Goal: Task Accomplishment & Management: Complete application form

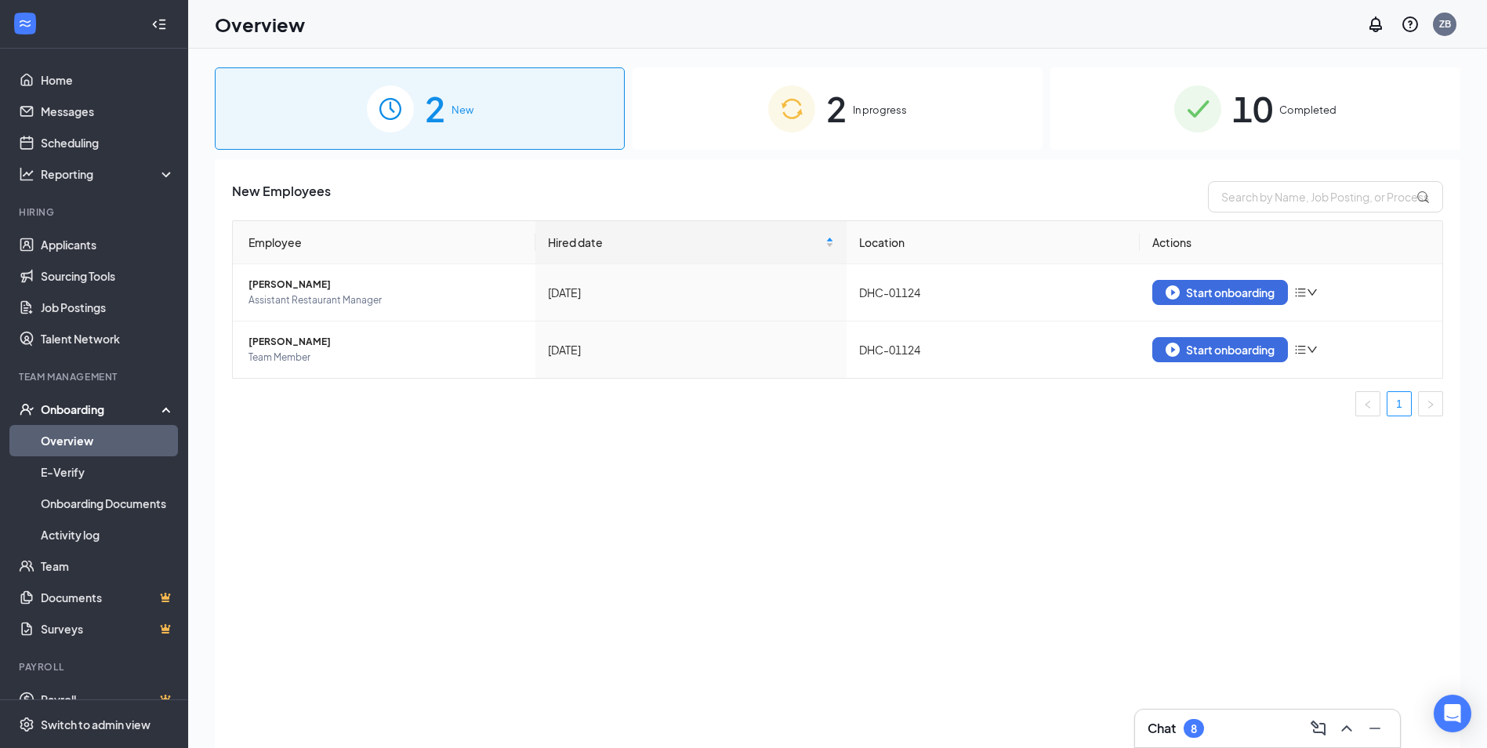
click at [81, 407] on div "Onboarding" at bounding box center [101, 409] width 121 height 16
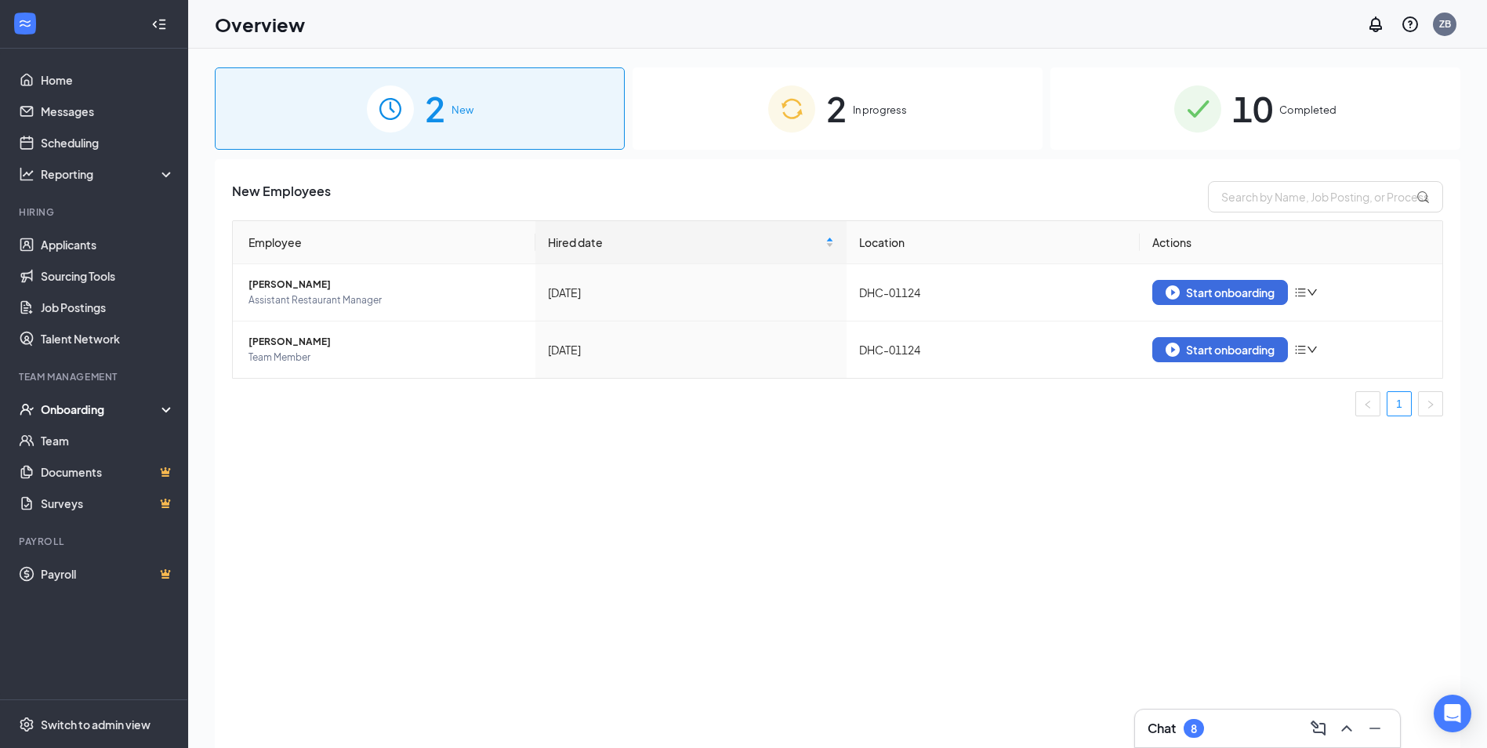
click at [91, 407] on div "Onboarding" at bounding box center [101, 409] width 121 height 16
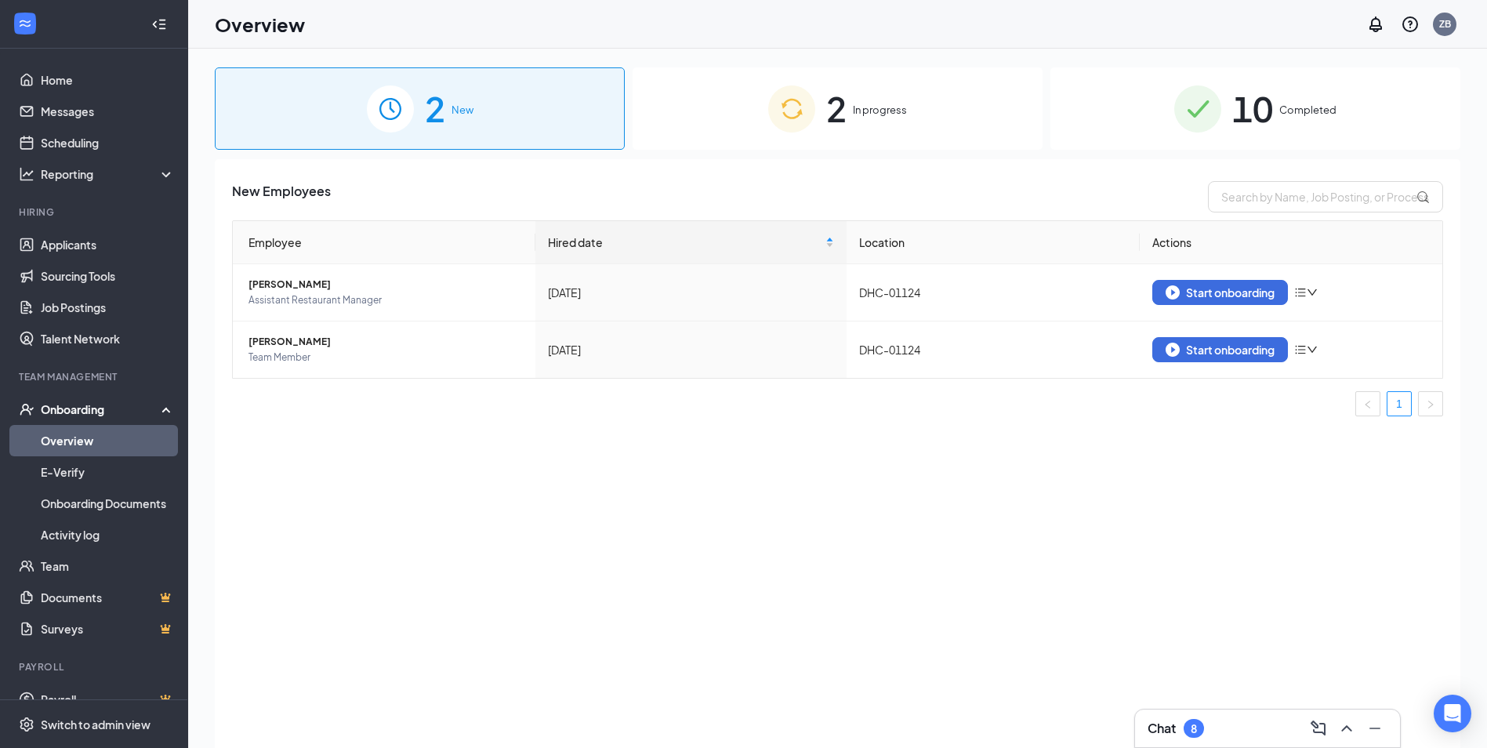
click at [84, 431] on link "Overview" at bounding box center [108, 440] width 134 height 31
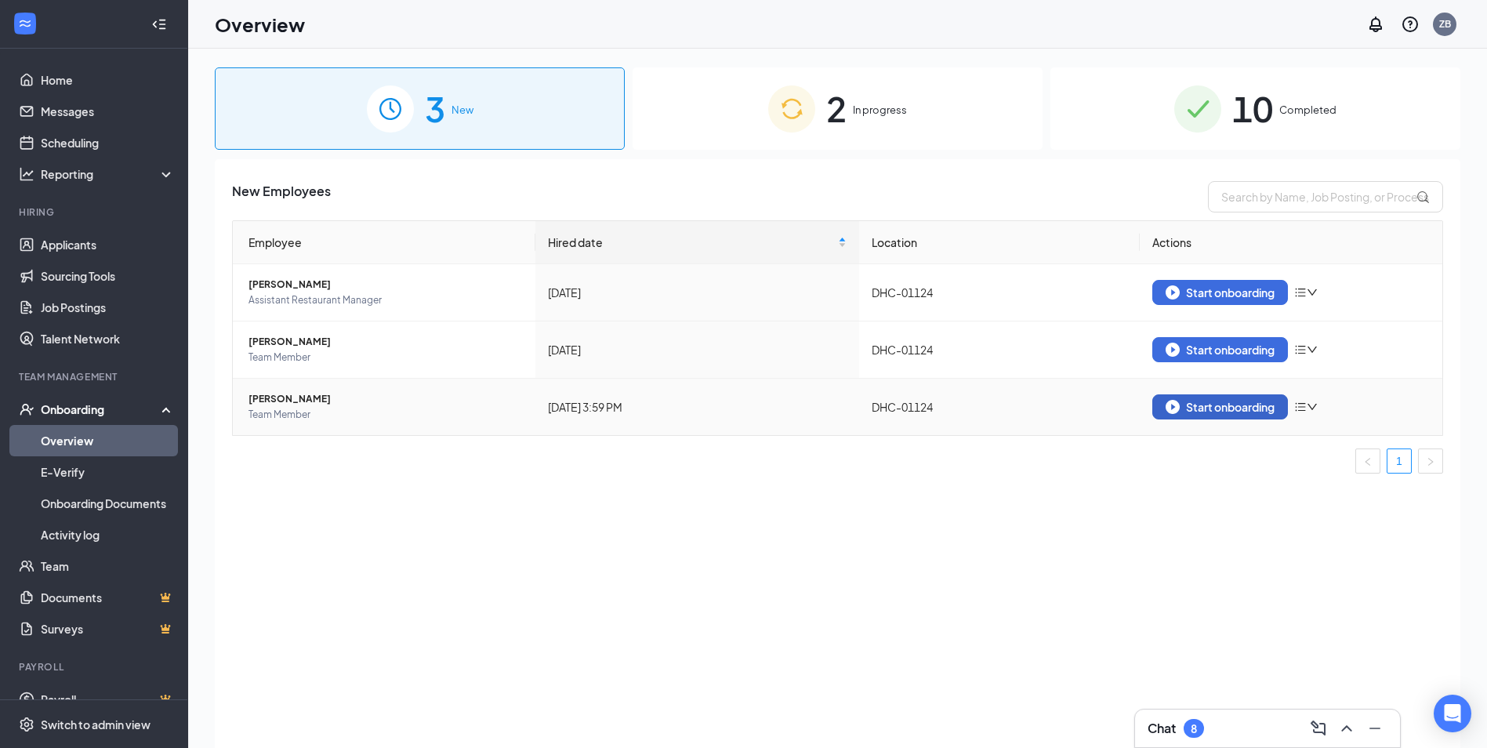
click at [1242, 411] on div "Start onboarding" at bounding box center [1219, 407] width 109 height 14
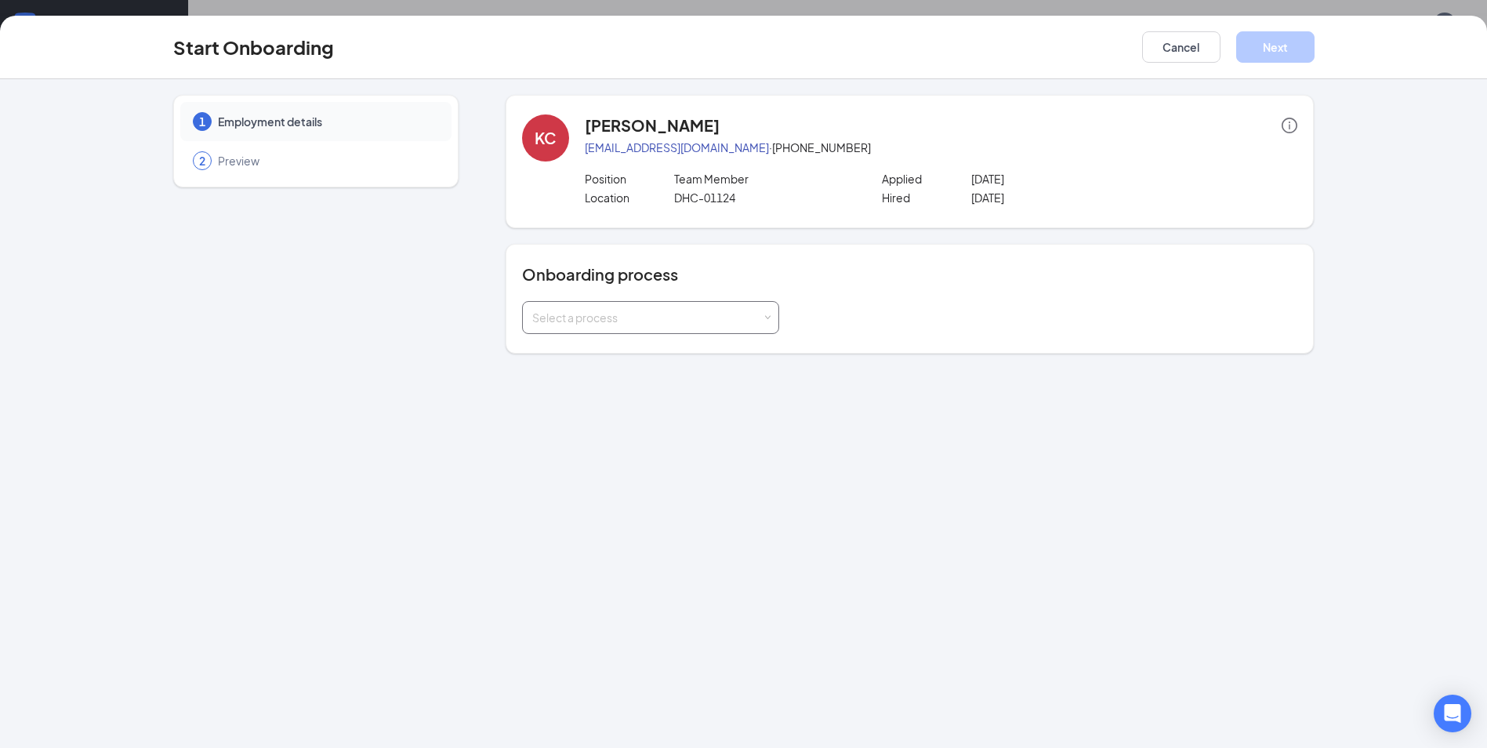
click at [750, 317] on div "Select a process" at bounding box center [647, 318] width 230 height 16
click at [701, 353] on li "Rackson Onboarding" at bounding box center [650, 351] width 257 height 28
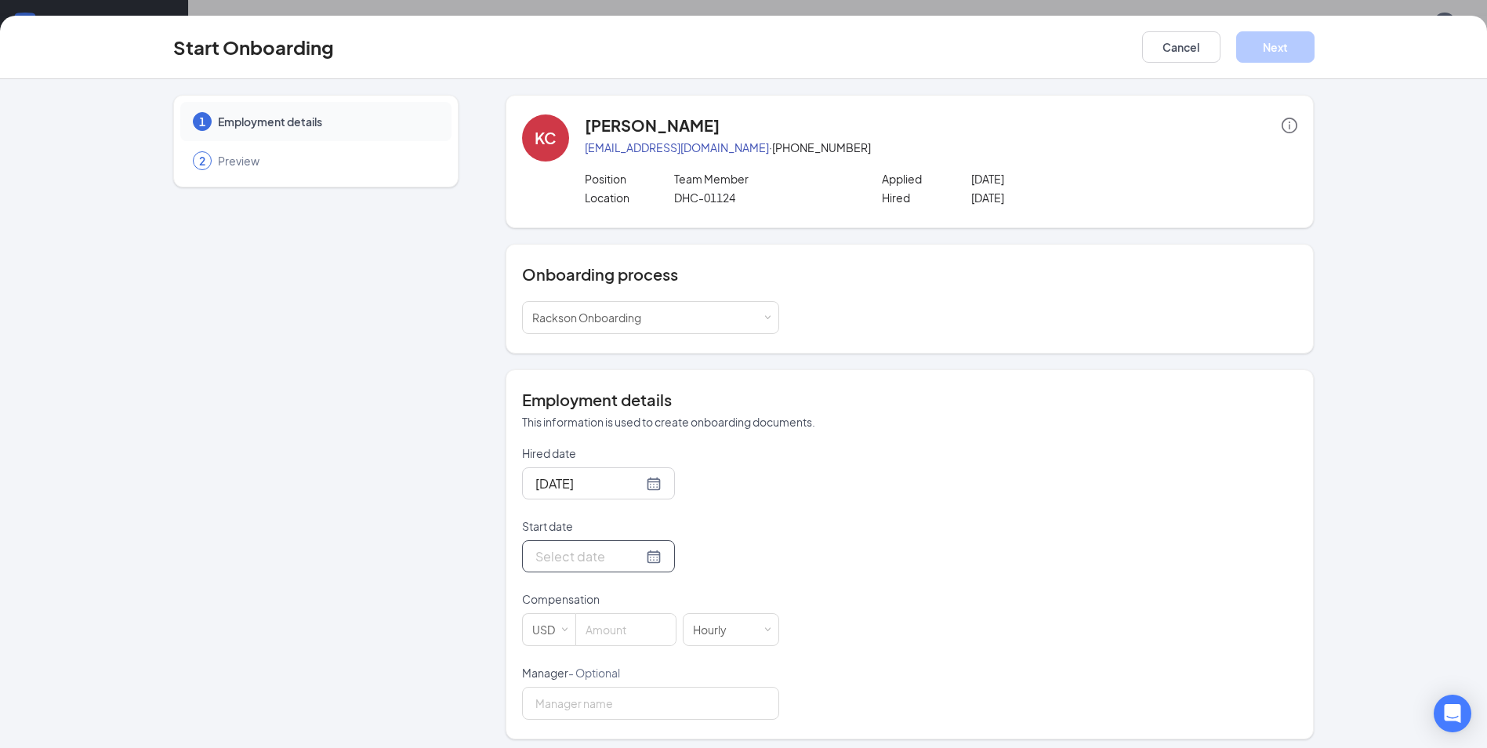
click at [635, 554] on div at bounding box center [598, 556] width 126 height 20
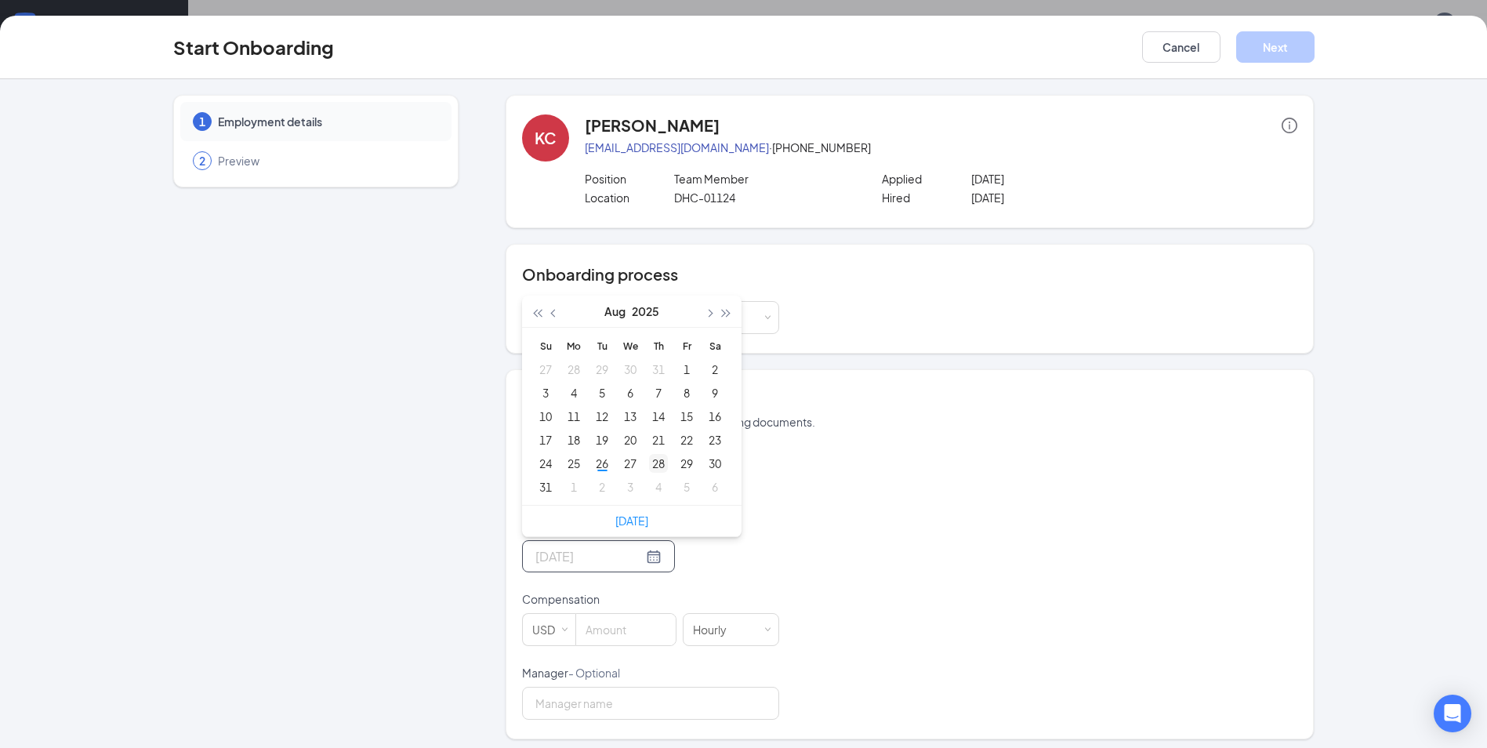
type input "[DATE]"
click at [653, 462] on div "28" at bounding box center [658, 463] width 19 height 19
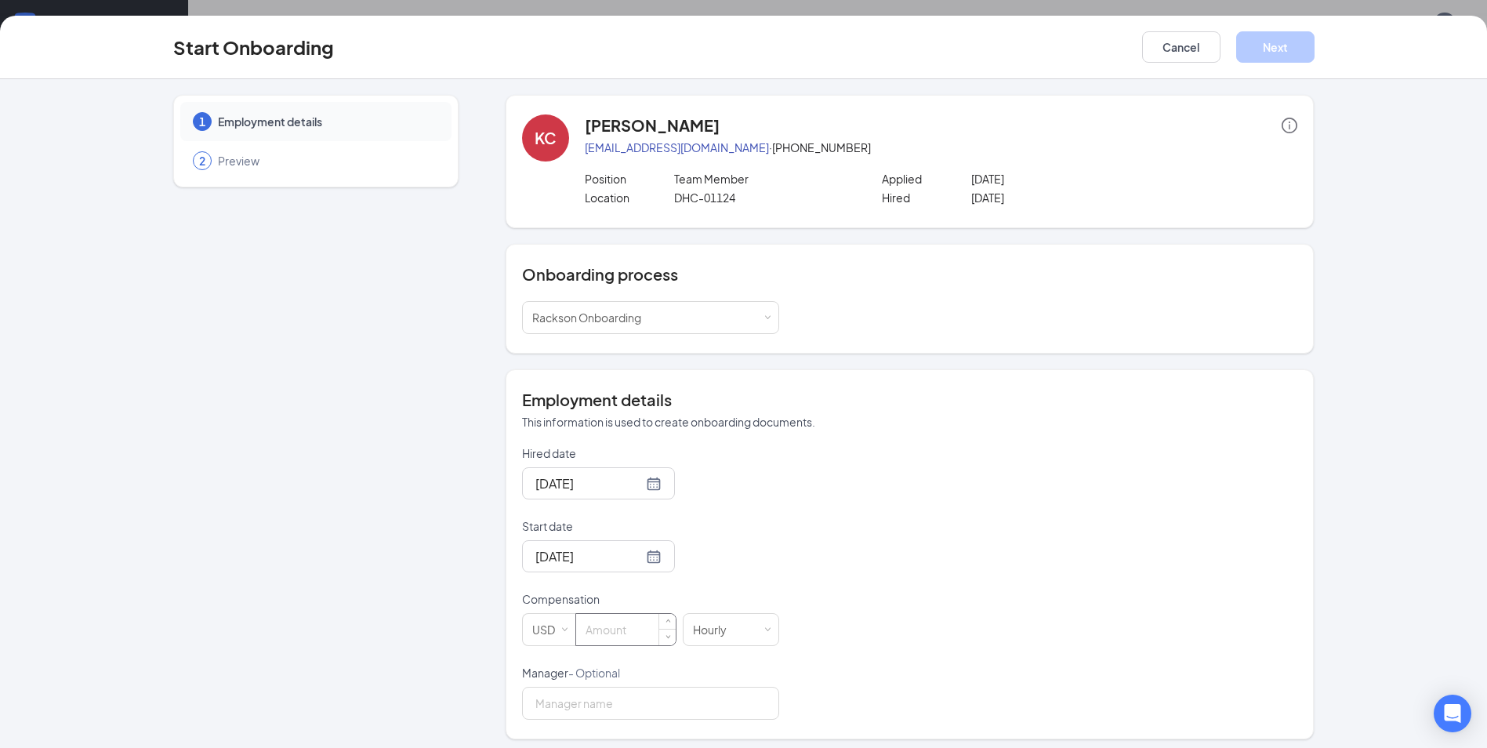
click at [610, 625] on input at bounding box center [626, 629] width 100 height 31
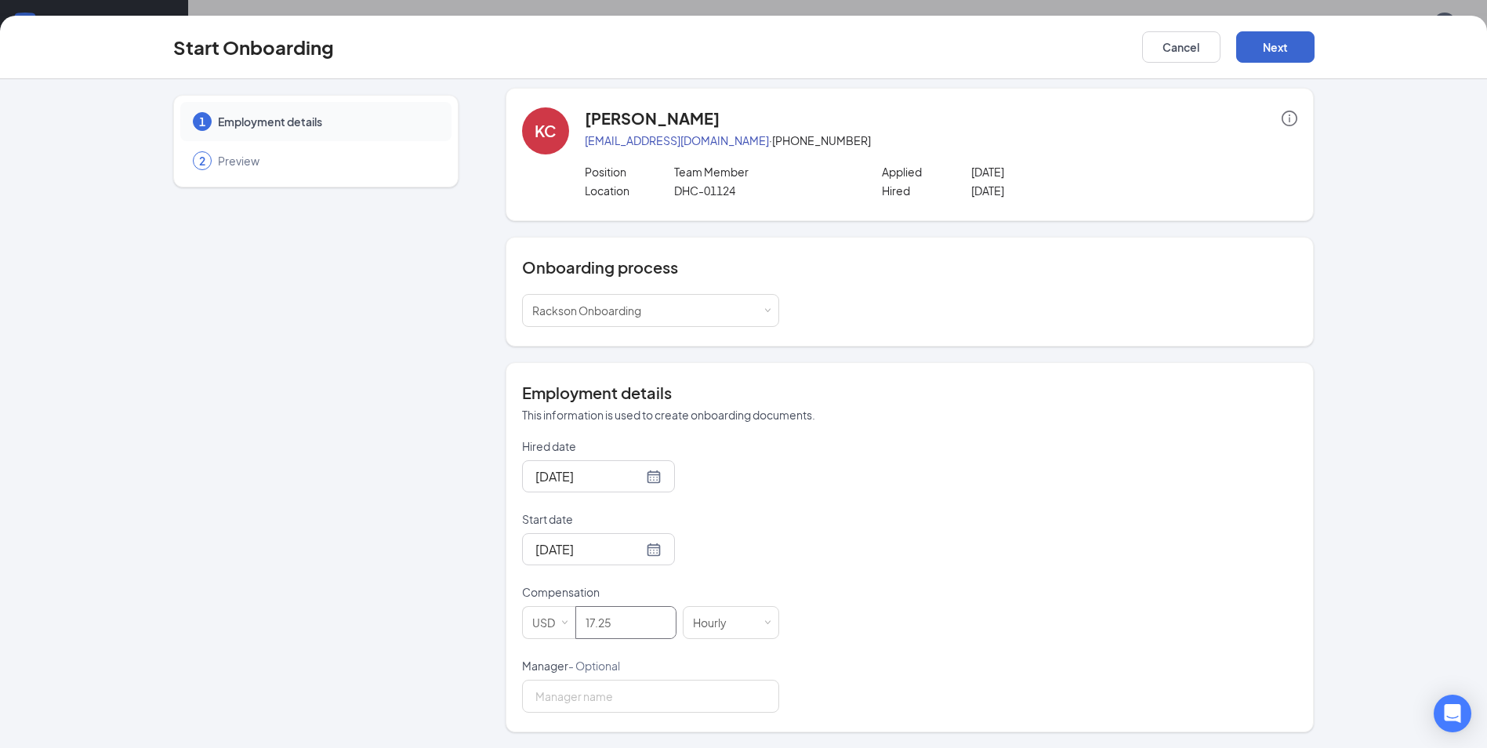
type input "17.25"
click at [1262, 52] on button "Next" at bounding box center [1275, 46] width 78 height 31
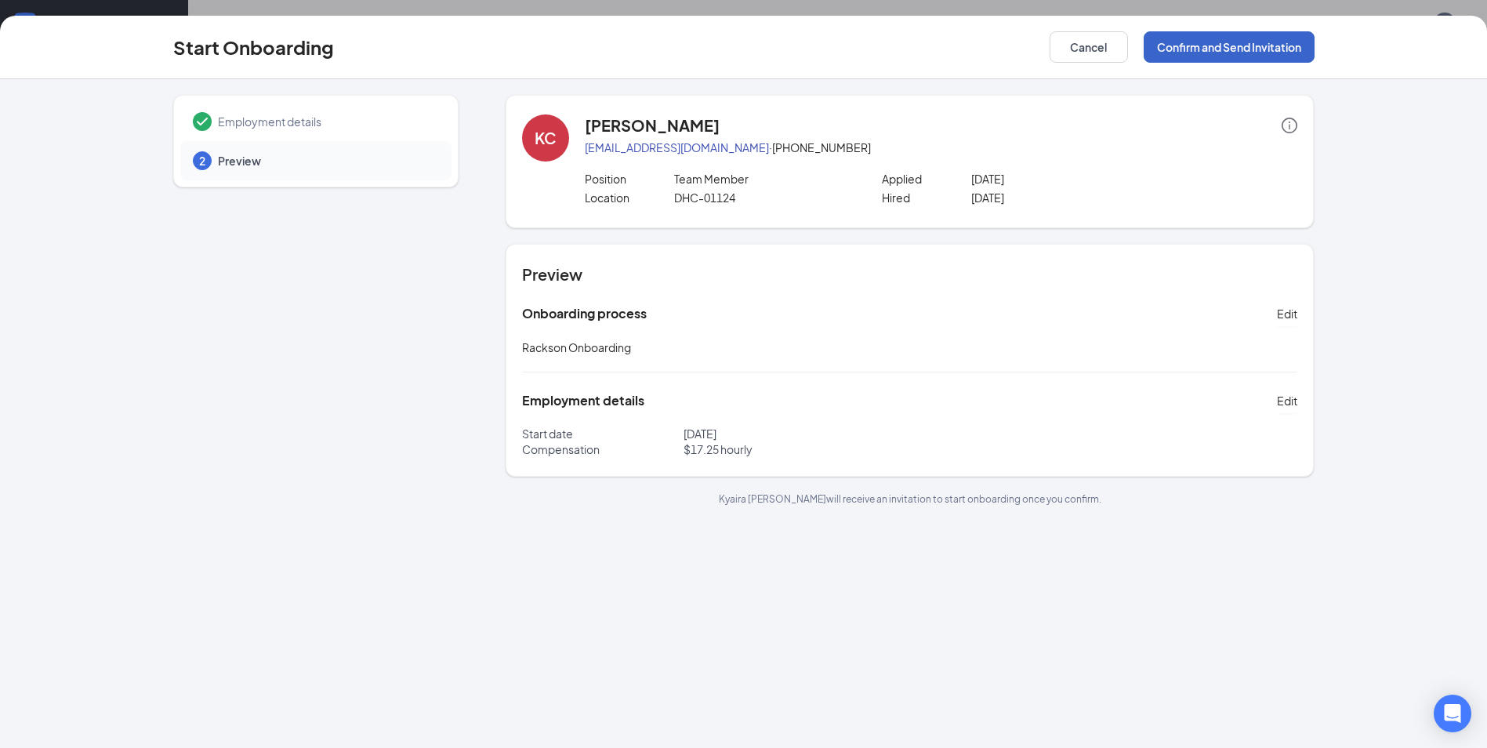
click at [1262, 52] on button "Confirm and Send Invitation" at bounding box center [1228, 46] width 171 height 31
